Goal: Task Accomplishment & Management: Complete application form

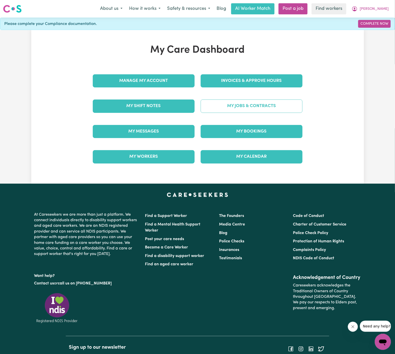
click at [227, 111] on link "My Jobs & Contracts" at bounding box center [252, 106] width 102 height 13
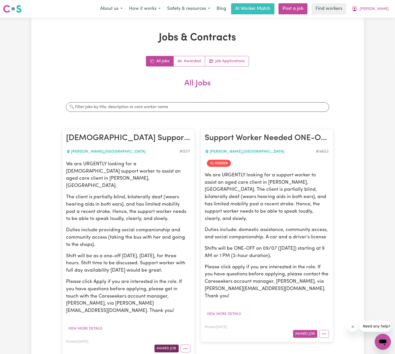
click at [164, 345] on button "Award Job" at bounding box center [167, 349] width 24 height 8
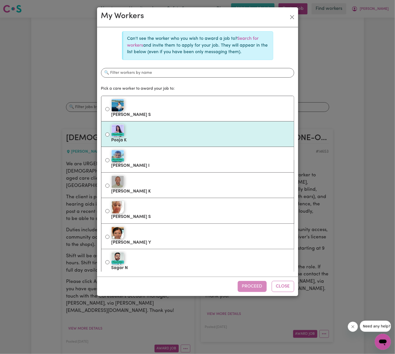
click at [170, 137] on label "#OpenForWork Pooja K" at bounding box center [200, 134] width 179 height 21
click at [109, 137] on input "#OpenForWork Pooja K" at bounding box center [107, 135] width 4 height 4
radio input "true"
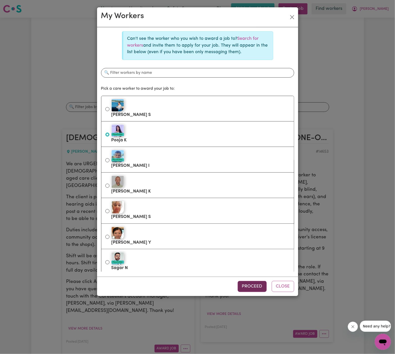
click at [258, 286] on button "Proceed" at bounding box center [252, 286] width 29 height 11
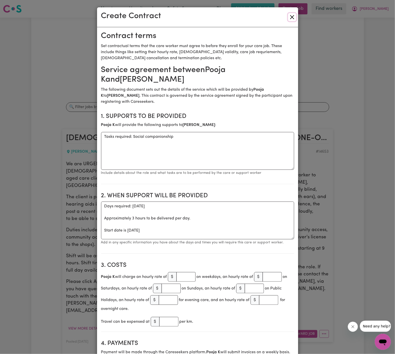
click at [291, 18] on button "Close" at bounding box center [292, 17] width 8 height 8
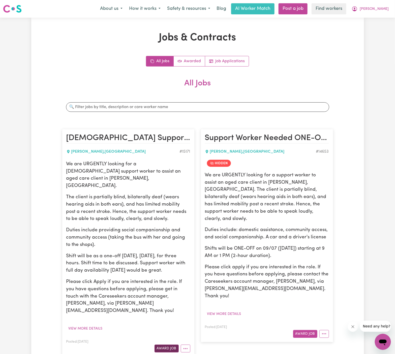
click at [169, 345] on button "Award Job" at bounding box center [167, 349] width 24 height 8
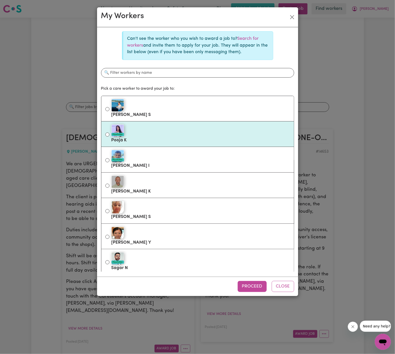
click at [170, 134] on div "#OpenForWork" at bounding box center [200, 131] width 179 height 13
click at [109, 134] on input "#OpenForWork Pooja K" at bounding box center [107, 135] width 4 height 4
radio input "true"
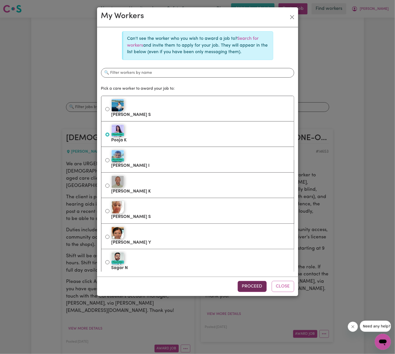
click at [252, 281] on button "Proceed" at bounding box center [252, 286] width 29 height 11
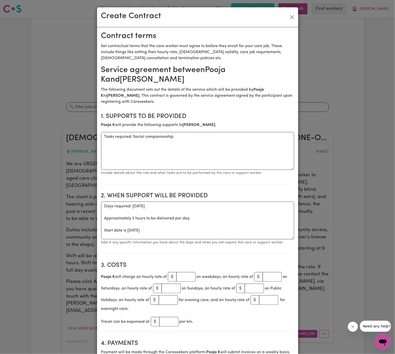
click at [149, 115] on h2 "1. Supports to be provided" at bounding box center [197, 116] width 193 height 7
click at [138, 144] on textarea "Tasks required: Social companionship" at bounding box center [197, 151] width 193 height 38
drag, startPoint x: 132, startPoint y: 136, endPoint x: 64, endPoint y: 136, distance: 68.6
click at [64, 136] on div "Create Contract Contract terms Set contractual terms that the care worker must …" at bounding box center [197, 177] width 395 height 354
click at [190, 138] on textarea "Social companionship" at bounding box center [197, 151] width 193 height 38
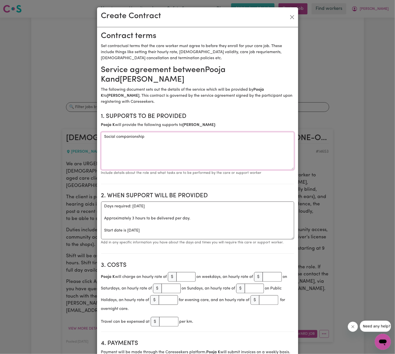
click at [190, 138] on textarea "Social companionship" at bounding box center [197, 151] width 193 height 38
paste textarea "social companionship and community access (take the bus with her and go to the …"
type textarea "social companionship and community access (take the bus with her and go to the …"
click at [234, 216] on textarea "Days required: [DATE] Approximately 3 hours to be delivered per day. Start date…" at bounding box center [197, 221] width 193 height 38
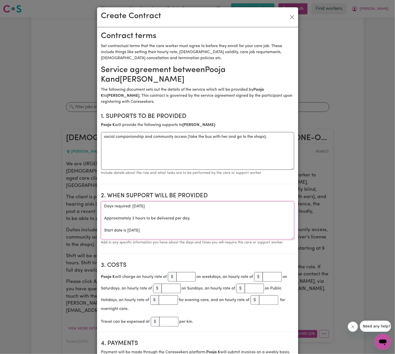
drag, startPoint x: 127, startPoint y: 231, endPoint x: 96, endPoint y: 208, distance: 39.1
click at [96, 208] on div "Create Contract Contract terms Set contractual terms that the care worker must …" at bounding box center [197, 177] width 395 height 354
click at [183, 207] on textarea "ONE OFF Wednesday 1 October 2025" at bounding box center [197, 221] width 193 height 38
type textarea "ONE OFF Wednesday 1 October 2025 from 12 pm to 3 pm"
click at [188, 277] on input "number" at bounding box center [186, 277] width 19 height 10
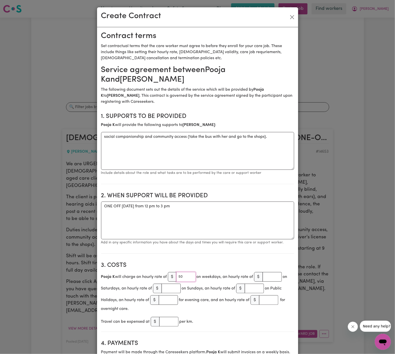
type input "50"
click at [159, 248] on section "2. When support will be provided When support will be provided ONE OFF Wednesda…" at bounding box center [197, 221] width 193 height 66
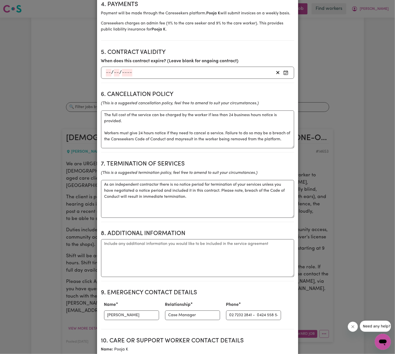
scroll to position [340, 0]
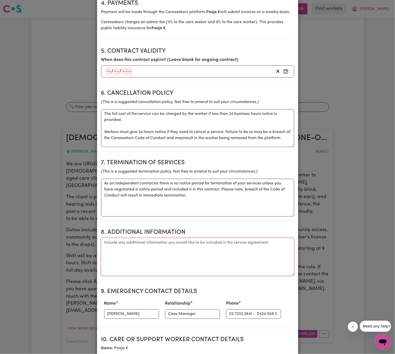
click at [174, 247] on textarea "Additional information" at bounding box center [197, 257] width 193 height 38
paste textarea "51 Clements Street, Russell Lea NSW 2046"
type textarea "Client's Address: 51 Clements Street, Russell Lea NSW 2046"
click at [134, 311] on input "Raghav" at bounding box center [131, 315] width 55 height 10
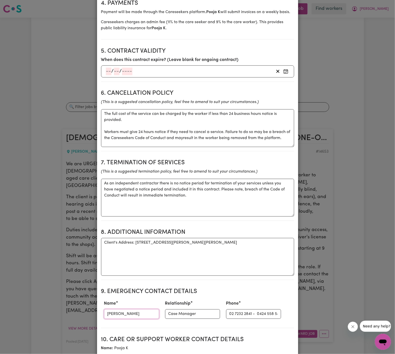
click at [134, 311] on input "Raghav" at bounding box center [131, 315] width 55 height 10
type input "Vitality Club"
click at [234, 310] on input "02 7232 2841 - 0424 558 544" at bounding box center [253, 315] width 55 height 10
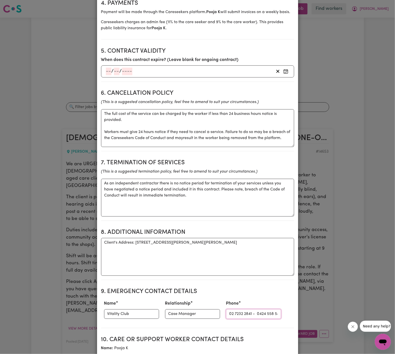
paste input "281032037"
type input "281032037"
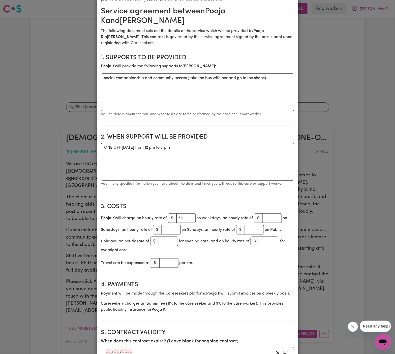
scroll to position [0, 0]
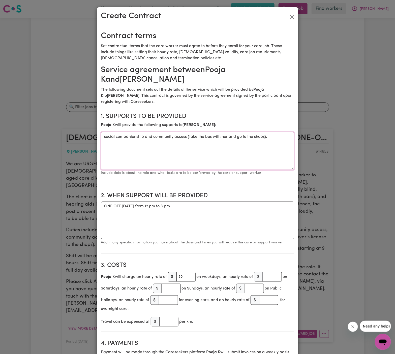
click at [270, 141] on textarea "social companionship and community access (take the bus with her and go to the …" at bounding box center [197, 151] width 193 height 38
click at [277, 139] on textarea "social companionship and community access (take the bus with her and go to the …" at bounding box center [197, 151] width 193 height 38
paste textarea "The bus will pick them up at 12:15pm to go to the shops. and the bus will pick …"
click at [173, 144] on textarea "social companionship and community access (take the bus with her and go to the …" at bounding box center [197, 151] width 193 height 38
click at [222, 145] on textarea "social companionship and community access (take the bus with her and go to the …" at bounding box center [197, 151] width 193 height 38
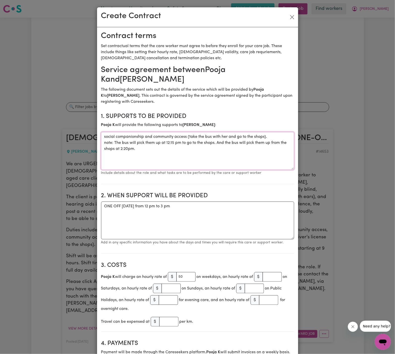
click at [126, 148] on textarea "social companionship and community access (take the bus with her and go to the …" at bounding box center [197, 151] width 193 height 38
click at [107, 142] on textarea "social companionship and community access (take the bus with her and go to the …" at bounding box center [197, 151] width 193 height 38
click at [161, 157] on textarea "social companionship and community access (take the bus with her and go to the …" at bounding box center [197, 151] width 193 height 38
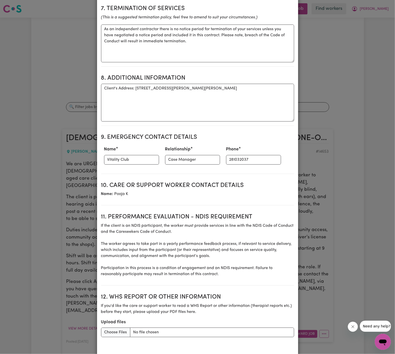
scroll to position [524, 0]
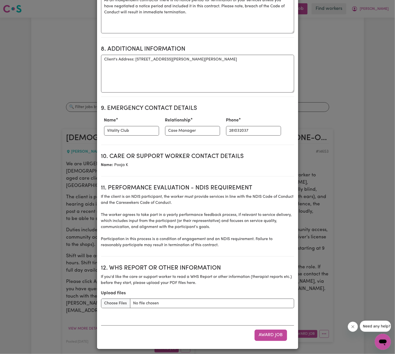
click at [271, 340] on div "Award Job" at bounding box center [197, 335] width 193 height 19
click at [271, 331] on button "Award Job" at bounding box center [271, 335] width 33 height 11
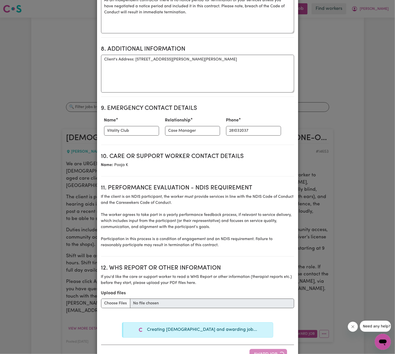
type textarea "Tasks required: Social companionship"
type textarea "Days required: wednesday Approximately 3 hours to be delivered per day. Start d…"
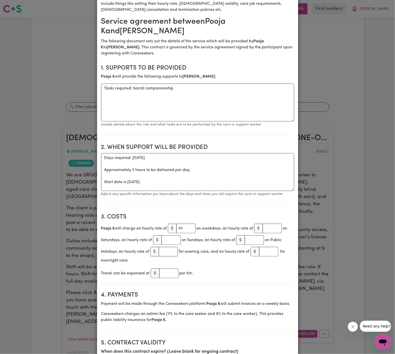
scroll to position [0, 0]
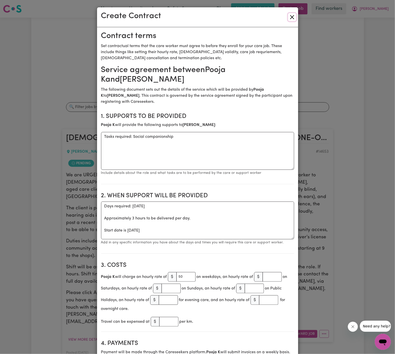
click at [290, 15] on button "Close" at bounding box center [292, 17] width 8 height 8
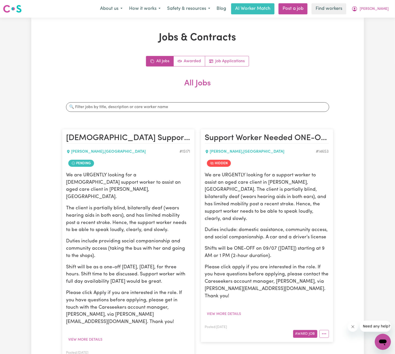
click at [187, 354] on button "More options" at bounding box center [186, 360] width 10 height 8
click at [199, 313] on link "Hide Job" at bounding box center [205, 318] width 49 height 10
click at [184, 354] on icon "More options" at bounding box center [185, 360] width 5 height 5
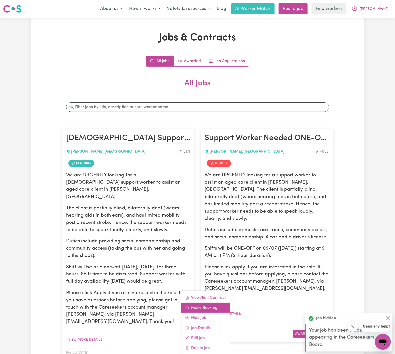
click at [202, 303] on link "Make Booking" at bounding box center [205, 308] width 49 height 10
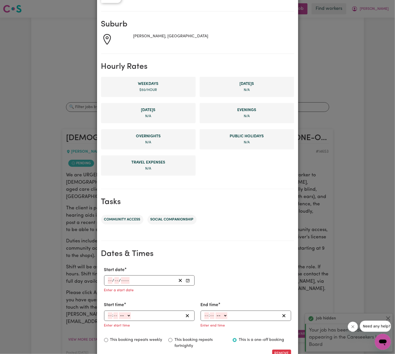
scroll to position [116, 0]
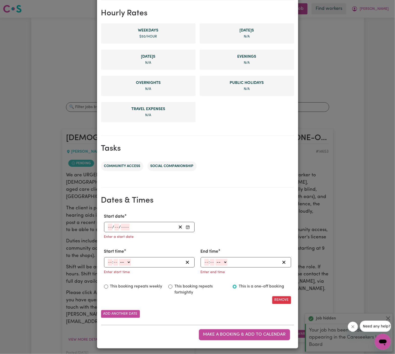
click at [108, 226] on input "number" at bounding box center [110, 227] width 5 height 7
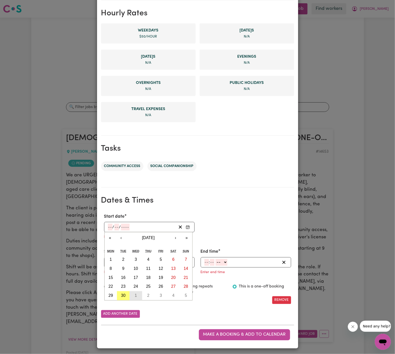
click at [137, 294] on button "1" at bounding box center [136, 296] width 13 height 9
type input "2025-10-01"
type input "1"
type input "10"
type input "2025"
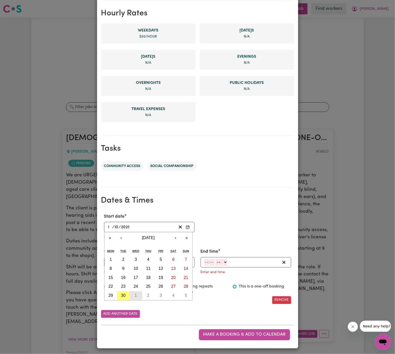
scroll to position [106, 0]
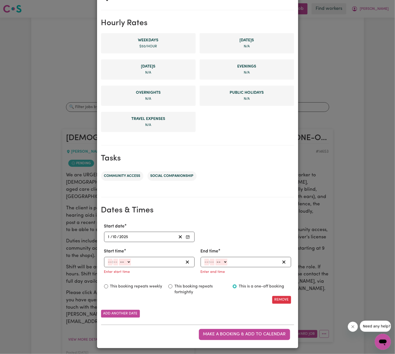
click at [109, 262] on input "number" at bounding box center [110, 262] width 5 height 7
click at [140, 273] on div "Enter start time" at bounding box center [149, 272] width 91 height 8
click at [111, 261] on input "number" at bounding box center [110, 262] width 5 height 7
type input "12"
type input "00"
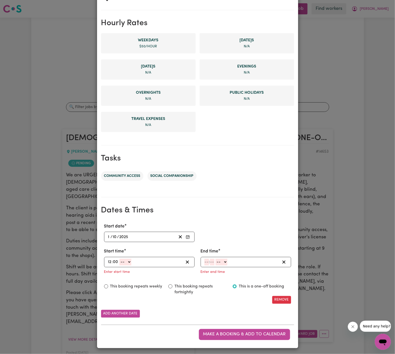
click at [124, 260] on select "-- AM PM" at bounding box center [126, 262] width 12 height 7
select select "pm"
click at [120, 259] on select "-- AM PM" at bounding box center [126, 262] width 12 height 7
type input "12:00"
type input "0"
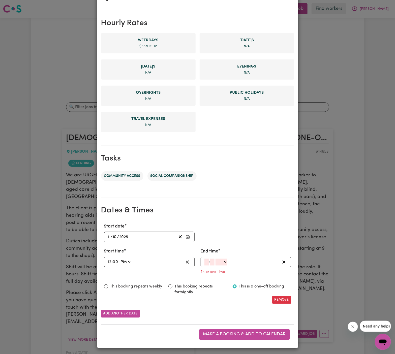
click at [207, 262] on input "number" at bounding box center [207, 262] width 5 height 7
type input "3"
type input "00"
click at [224, 265] on select "-- AM PM" at bounding box center [221, 262] width 12 height 7
select select "pm"
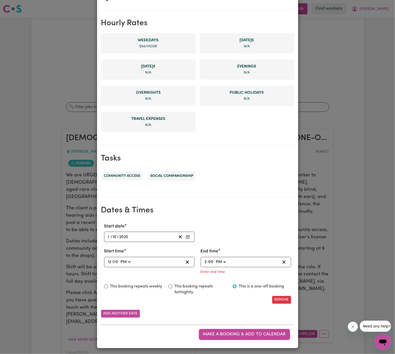
click at [215, 266] on select "-- AM PM" at bounding box center [221, 262] width 12 height 7
type input "15:00"
type input "0"
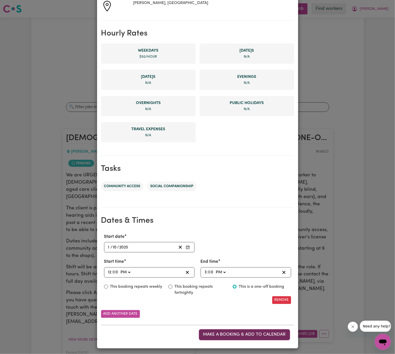
click at [268, 334] on span "Make a booking & add to calendar" at bounding box center [244, 335] width 83 height 4
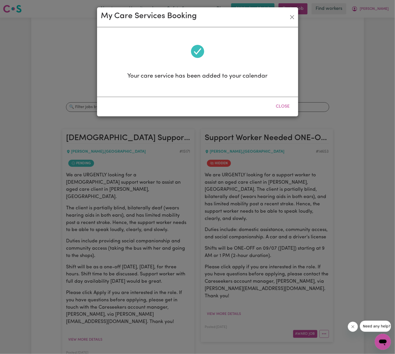
click at [287, 99] on div "Close" at bounding box center [197, 106] width 201 height 19
click at [284, 108] on button "Close" at bounding box center [283, 106] width 22 height 11
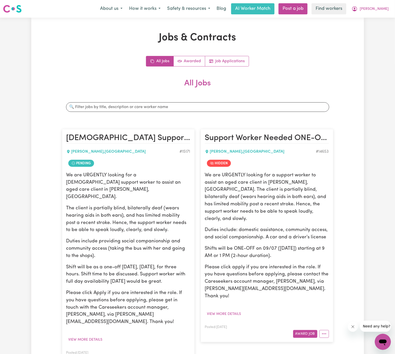
click at [184, 354] on icon "More options" at bounding box center [185, 360] width 5 height 5
click at [213, 293] on link "View/Edit Contract" at bounding box center [205, 298] width 49 height 10
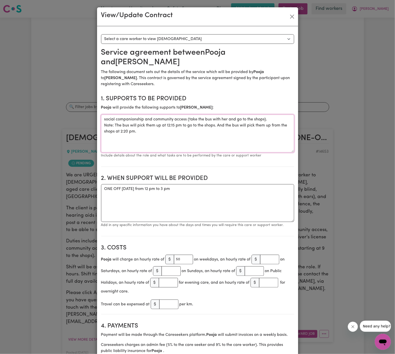
click at [142, 142] on textarea "social companionship and community access (take the bus with her and go to the …" at bounding box center [197, 134] width 193 height 38
drag, startPoint x: 145, startPoint y: 132, endPoint x: 99, endPoint y: 122, distance: 46.6
click at [128, 125] on textarea "social companionship and community access (take the bus with her and go to the …" at bounding box center [197, 134] width 193 height 38
drag, startPoint x: 145, startPoint y: 132, endPoint x: 93, endPoint y: 117, distance: 54.5
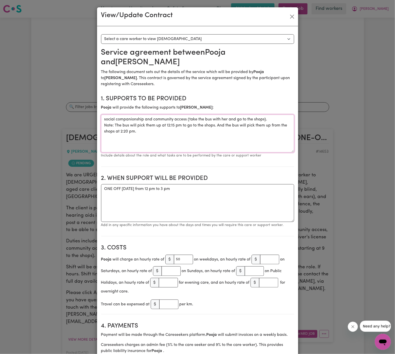
click at [93, 117] on div "View/Update Contract Select a contract to view Select a care worker to view con…" at bounding box center [197, 177] width 395 height 354
click at [160, 194] on textarea "ONE OFF Wednesday 1 October 2025 from 12 pm to 3 pm" at bounding box center [197, 203] width 193 height 38
click at [146, 185] on textarea "ONE OFF Wednesday 1 October 2025 from 12 pm to 3 pm" at bounding box center [197, 203] width 193 height 38
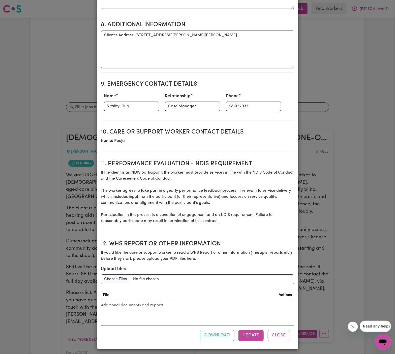
scroll to position [474, 0]
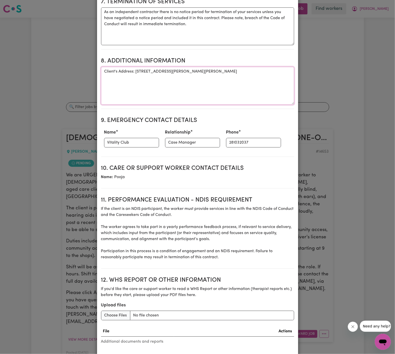
drag, startPoint x: 136, startPoint y: 71, endPoint x: 242, endPoint y: 80, distance: 105.6
click at [242, 80] on textarea "Client's Address: 51 Clements Street, Russell Lea NSW 2046" at bounding box center [197, 86] width 193 height 38
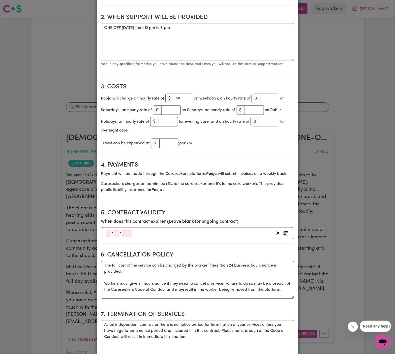
scroll to position [0, 0]
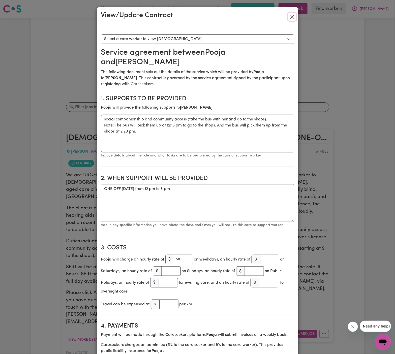
click at [293, 19] on button "Close" at bounding box center [292, 17] width 8 height 8
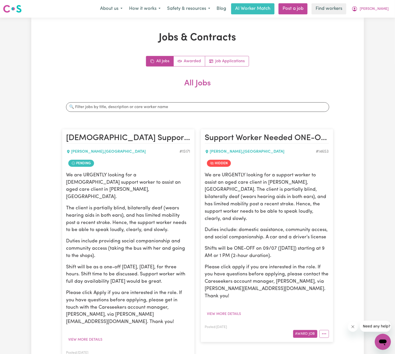
click at [182, 354] on button "More options" at bounding box center [186, 360] width 10 height 8
click at [209, 313] on link "Hide Job" at bounding box center [205, 318] width 49 height 10
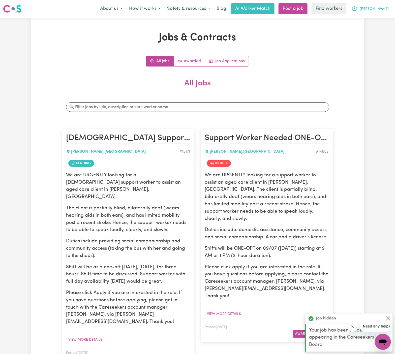
click at [380, 9] on span "[PERSON_NAME]" at bounding box center [374, 9] width 29 height 6
click at [380, 19] on link "My Dashboard" at bounding box center [372, 20] width 40 height 10
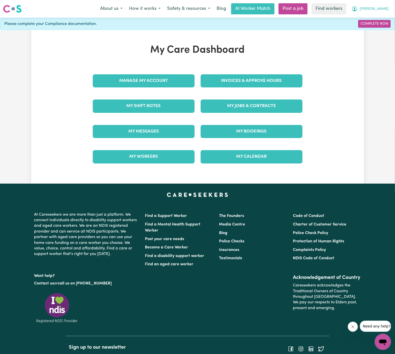
click at [380, 14] on button "[PERSON_NAME]" at bounding box center [371, 9] width 44 height 11
click at [379, 25] on link "Logout" at bounding box center [372, 29] width 40 height 10
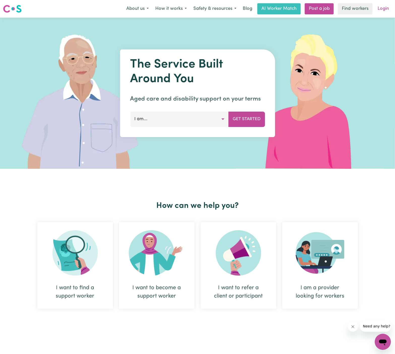
click at [387, 6] on link "Login" at bounding box center [383, 8] width 17 height 11
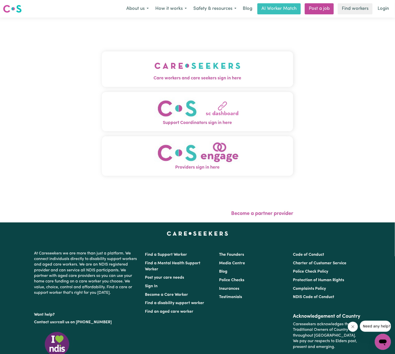
click at [157, 58] on img "Care workers and care seekers sign in here" at bounding box center [198, 65] width 86 height 19
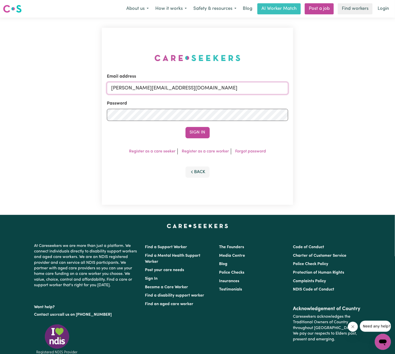
click at [217, 91] on input "dyan@careseekers.com.au" at bounding box center [198, 88] width 182 height 12
drag, startPoint x: 138, startPoint y: 88, endPoint x: 362, endPoint y: 95, distance: 224.1
click at [362, 95] on div "Email address superuser~BrendanEppingHCK@careseekers.com.au Password Sign In Re…" at bounding box center [197, 116] width 395 height 197
type input "superuser~MariaGlasbyHOC@careseekers.com.au"
click at [186, 127] on button "Sign In" at bounding box center [198, 132] width 24 height 11
